Goal: Transaction & Acquisition: Purchase product/service

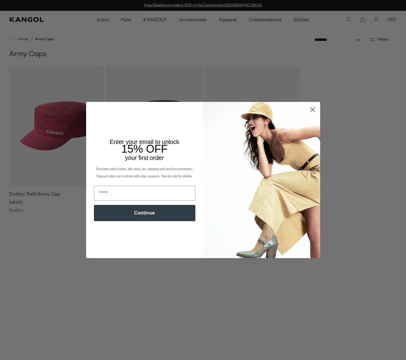
click at [312, 110] on icon "Close dialog" at bounding box center [313, 109] width 4 height 4
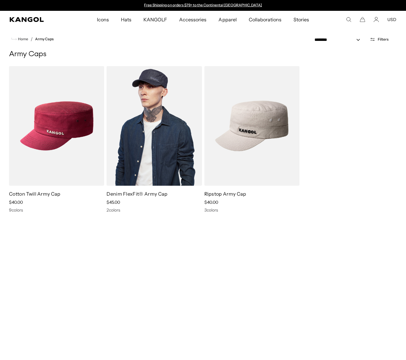
click at [165, 120] on img at bounding box center [154, 126] width 95 height 120
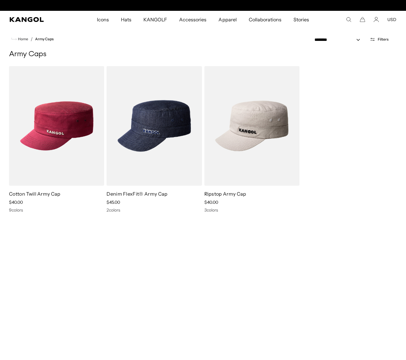
scroll to position [0, 124]
